Goal: Information Seeking & Learning: Find specific fact

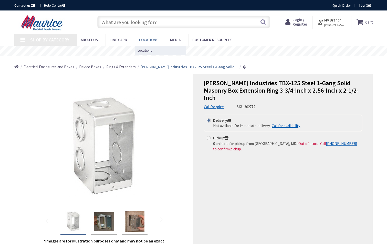
type input "[STREET_ADDRESS]"
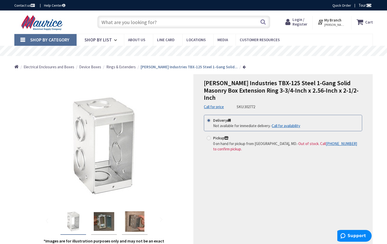
click at [191, 25] on input "text" at bounding box center [183, 22] width 173 height 13
paste input "TBX-225"
type input "TBX-225"
click at [264, 21] on button "Search" at bounding box center [262, 22] width 7 height 12
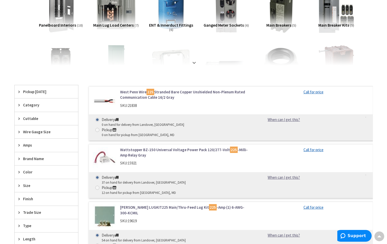
scroll to position [128, 0]
